Goal: Task Accomplishment & Management: Manage account settings

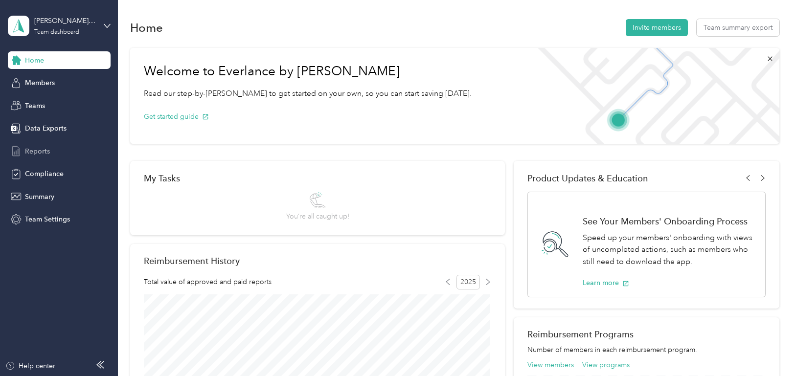
click at [38, 149] on span "Reports" at bounding box center [37, 151] width 25 height 10
